Goal: Task Accomplishment & Management: Manage account settings

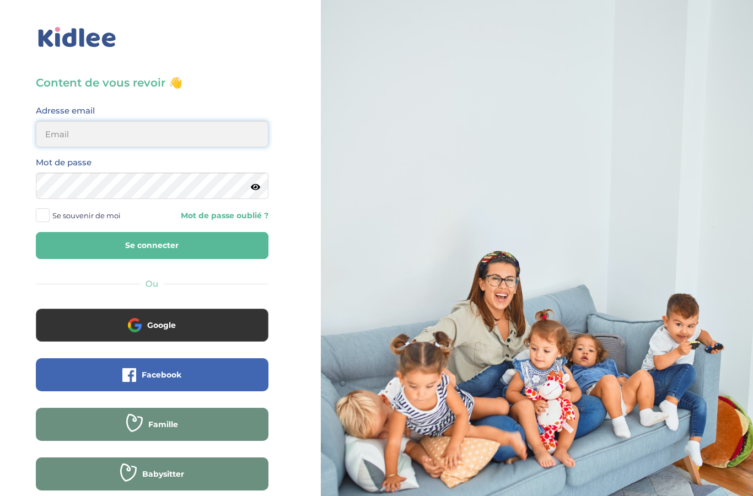
click at [202, 131] on input "email" at bounding box center [152, 134] width 233 height 26
type input "lois.thulliez@gmail.com"
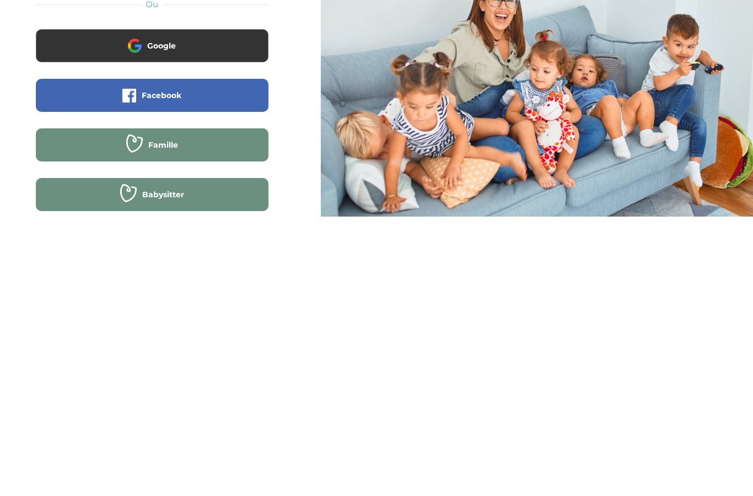
click at [80, 309] on button "Google" at bounding box center [152, 325] width 233 height 33
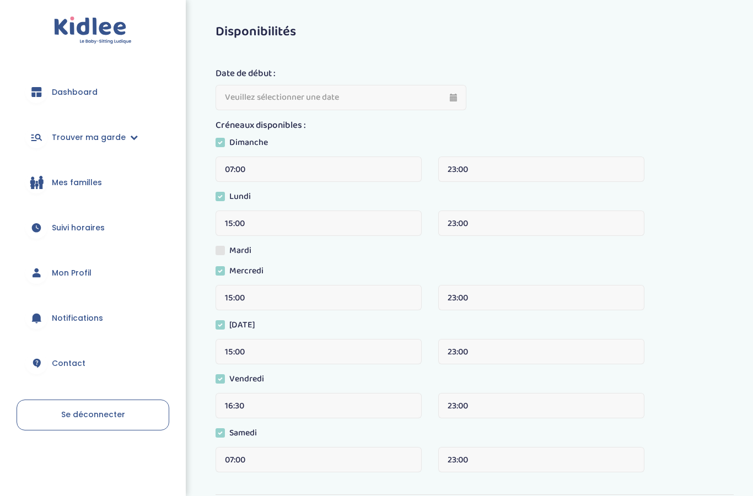
click at [71, 95] on span "Dashboard" at bounding box center [75, 93] width 46 height 12
click at [72, 97] on span "Dashboard" at bounding box center [75, 93] width 46 height 12
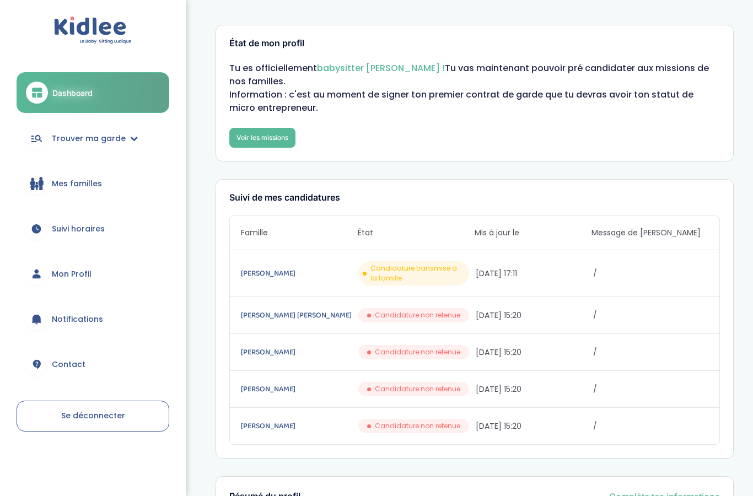
click at [69, 283] on link "Mon Profil" at bounding box center [93, 274] width 153 height 40
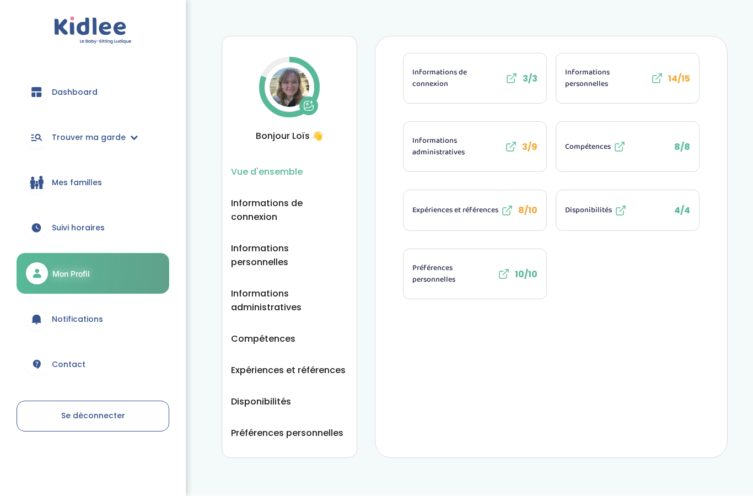
click at [474, 215] on span "Expériences et références" at bounding box center [456, 211] width 86 height 12
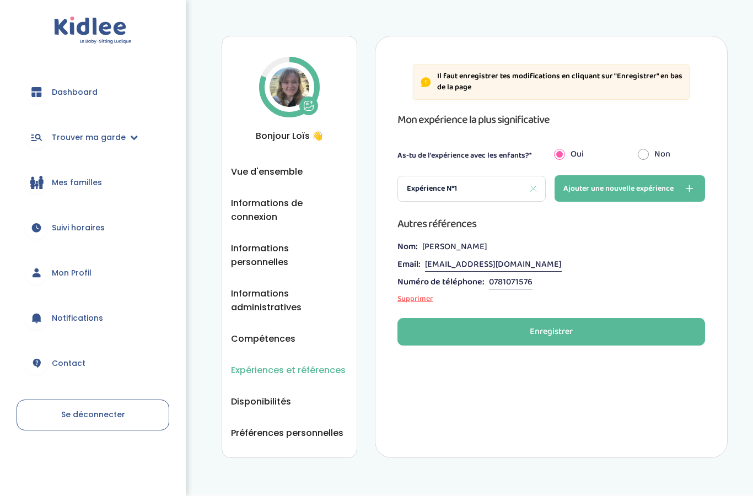
click at [475, 189] on div "Expérience N°1" at bounding box center [472, 189] width 148 height 26
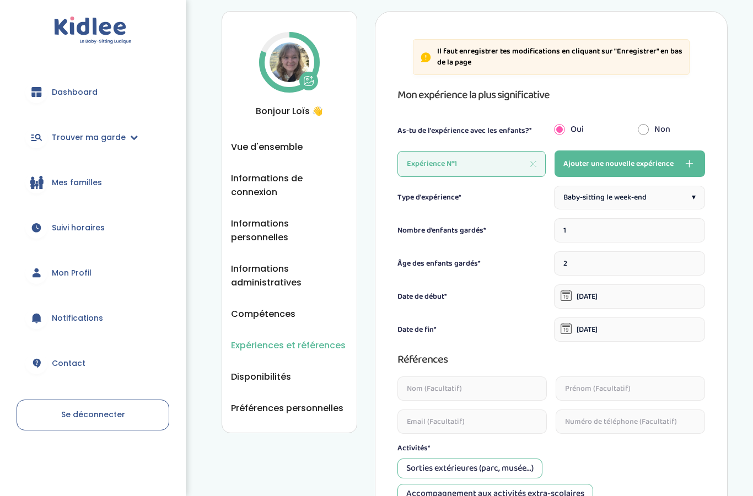
scroll to position [23, 0]
